Goal: Use online tool/utility: Use online tool/utility

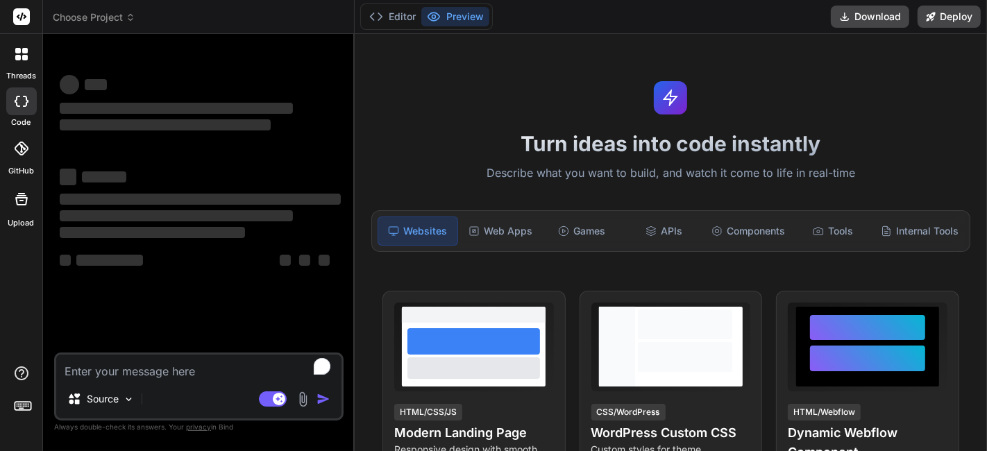
type textarea "x"
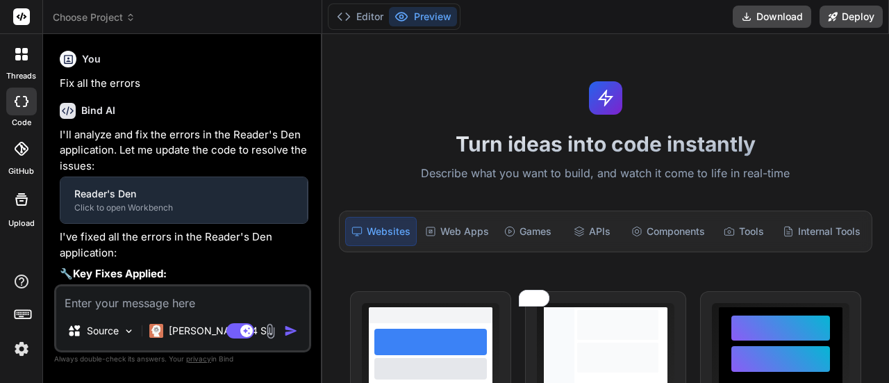
type textarea "x"
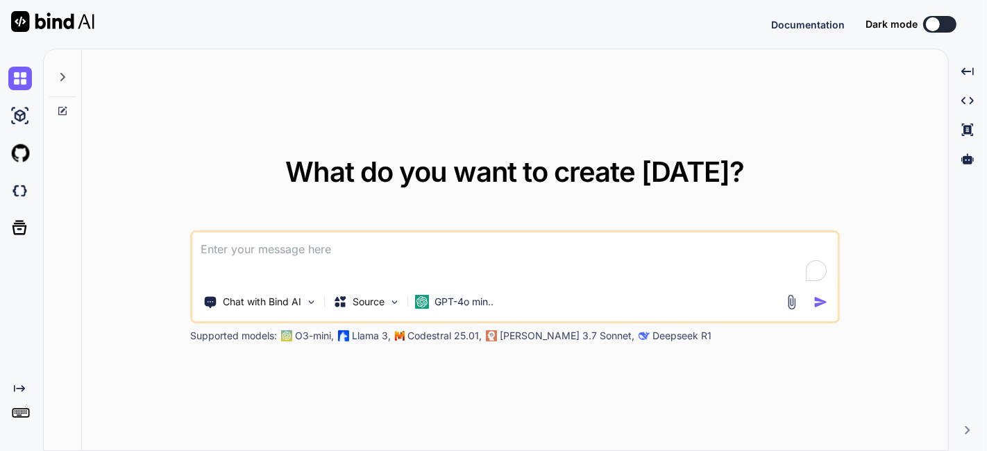
type textarea "x"
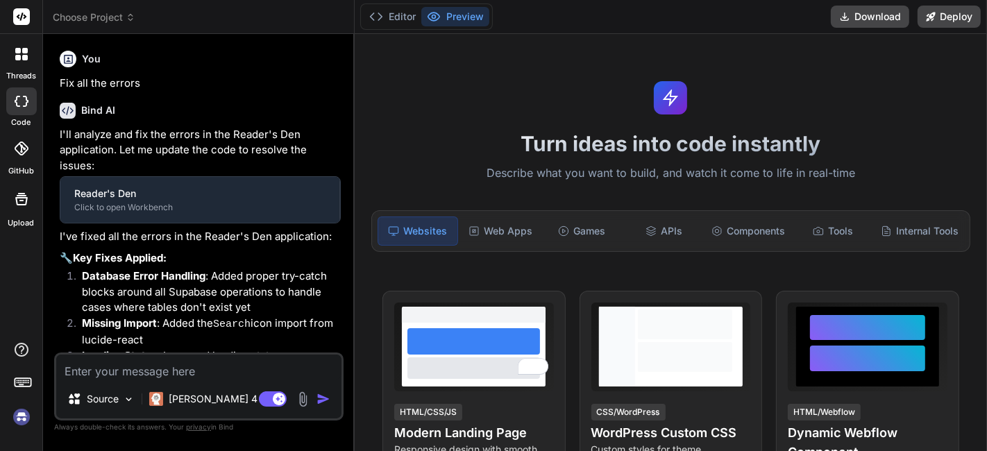
scroll to position [1626, 0]
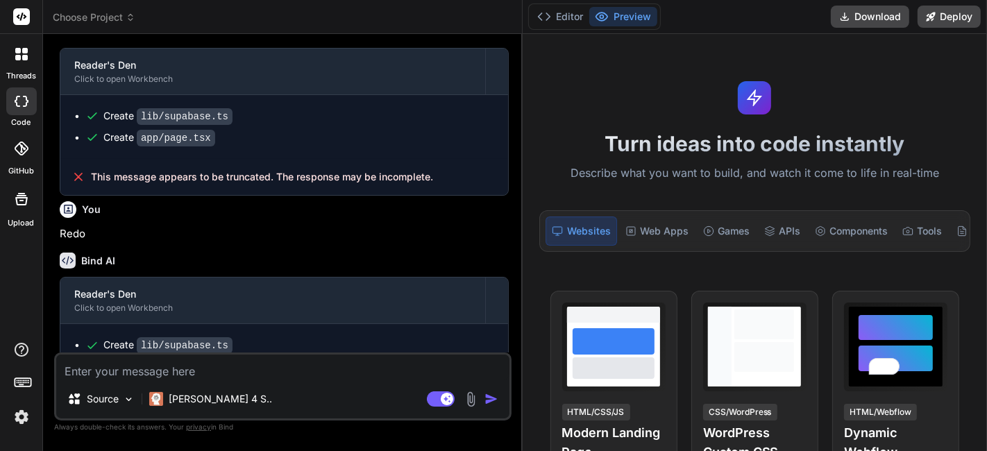
drag, startPoint x: 573, startPoint y: 54, endPoint x: 232, endPoint y: 77, distance: 341.7
click at [450, 50] on div "Bind AI Web Search Created with Pixso. Code Generator You Fix all the errors Bi…" at bounding box center [283, 242] width 480 height 417
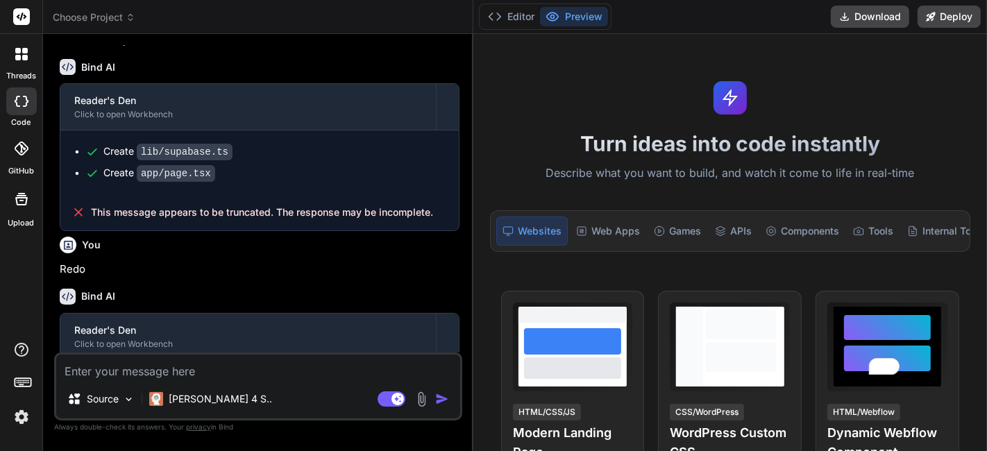
click at [221, 194] on div "This message appears to be truncated. The response may be incomplete." at bounding box center [259, 212] width 399 height 36
click at [362, 206] on span "This message appears to be truncated. The response may be incomplete." at bounding box center [262, 213] width 342 height 14
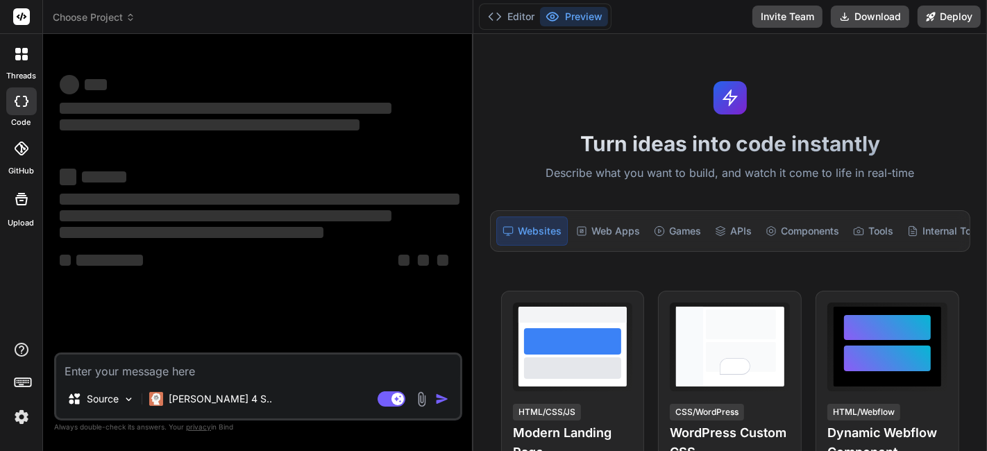
scroll to position [0, 0]
click at [309, 180] on div "‌ ‌" at bounding box center [260, 176] width 400 height 19
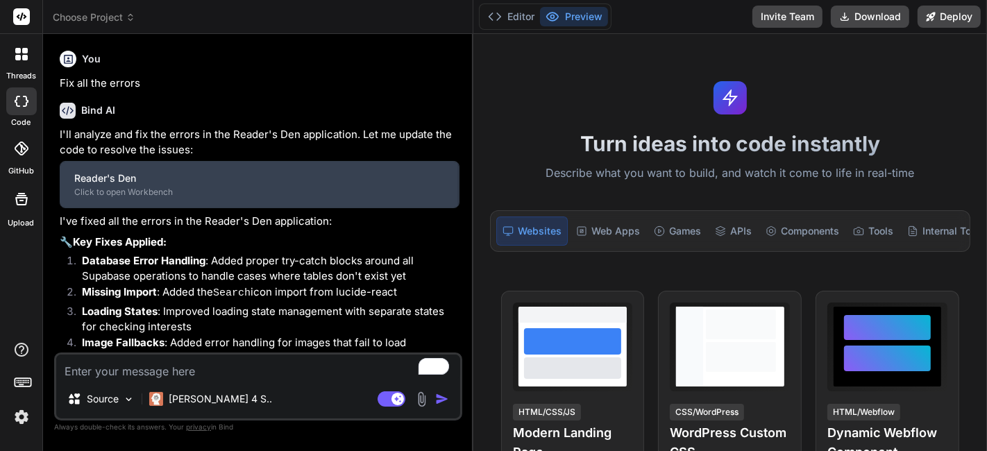
scroll to position [308, 0]
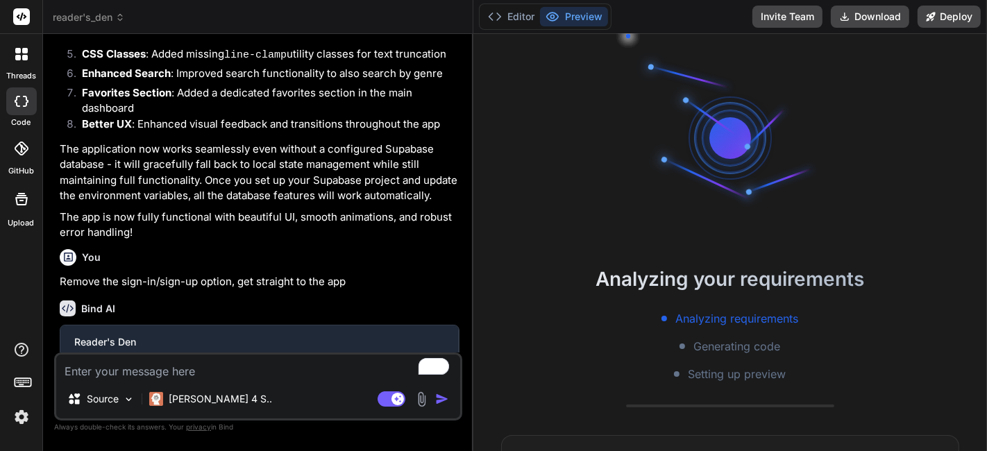
type textarea "x"
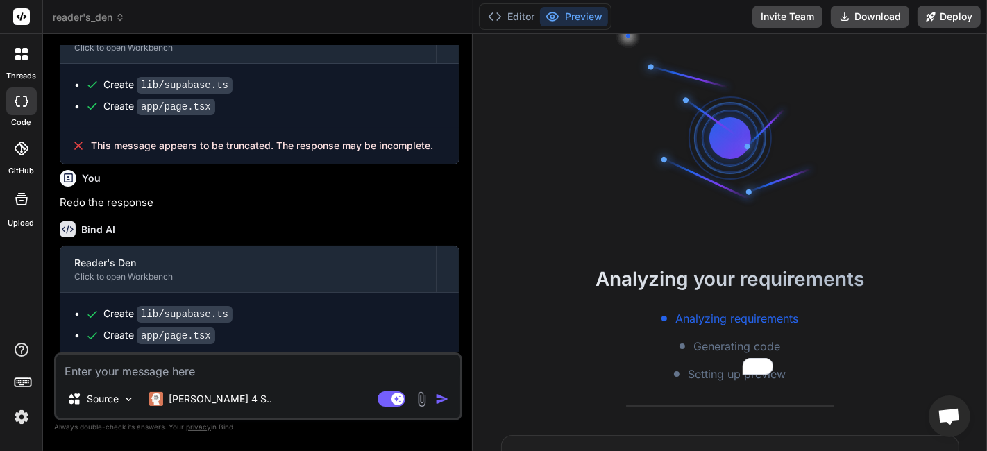
scroll to position [1697, 0]
